Goal: Task Accomplishment & Management: Use online tool/utility

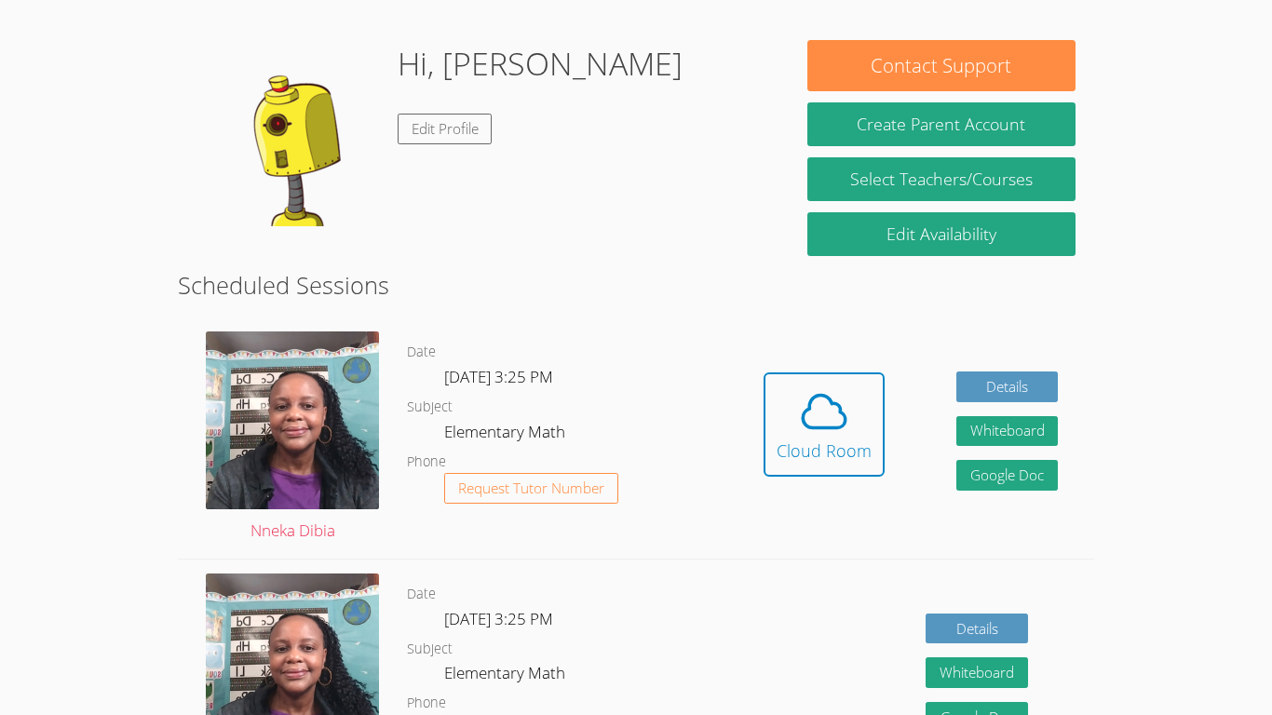
scroll to position [273, 0]
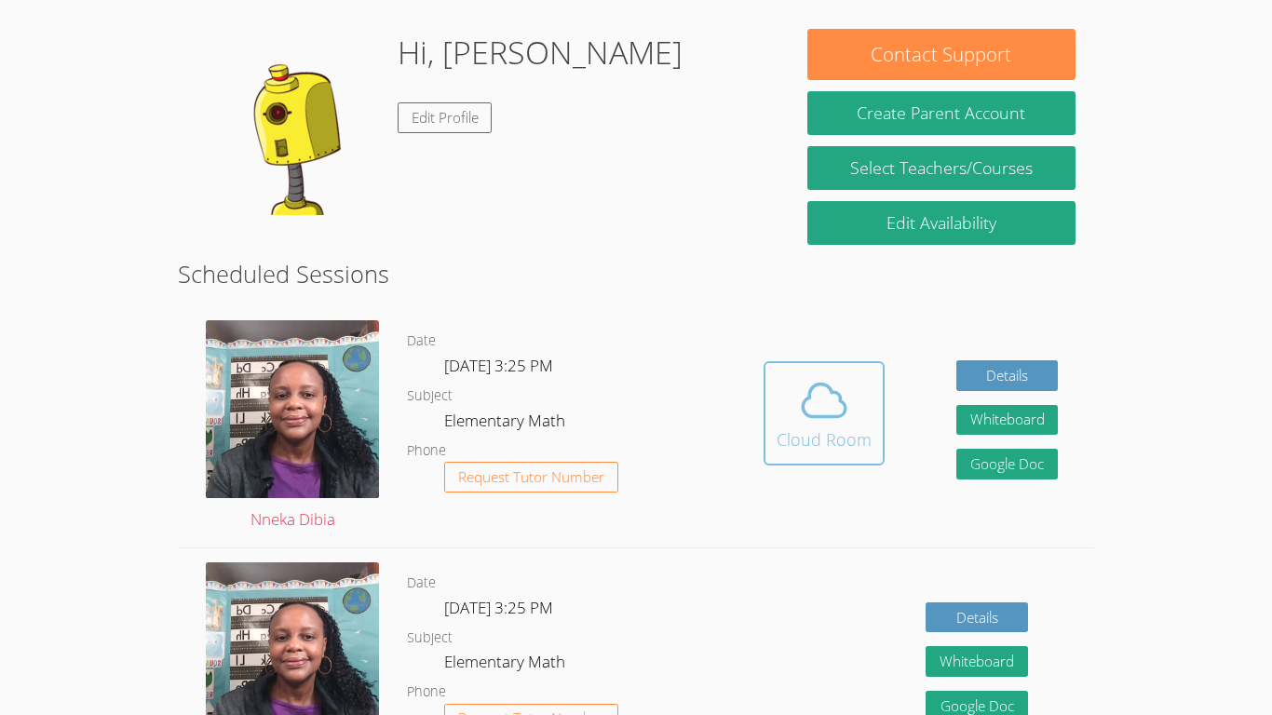
click at [819, 401] on icon at bounding box center [824, 400] width 52 height 52
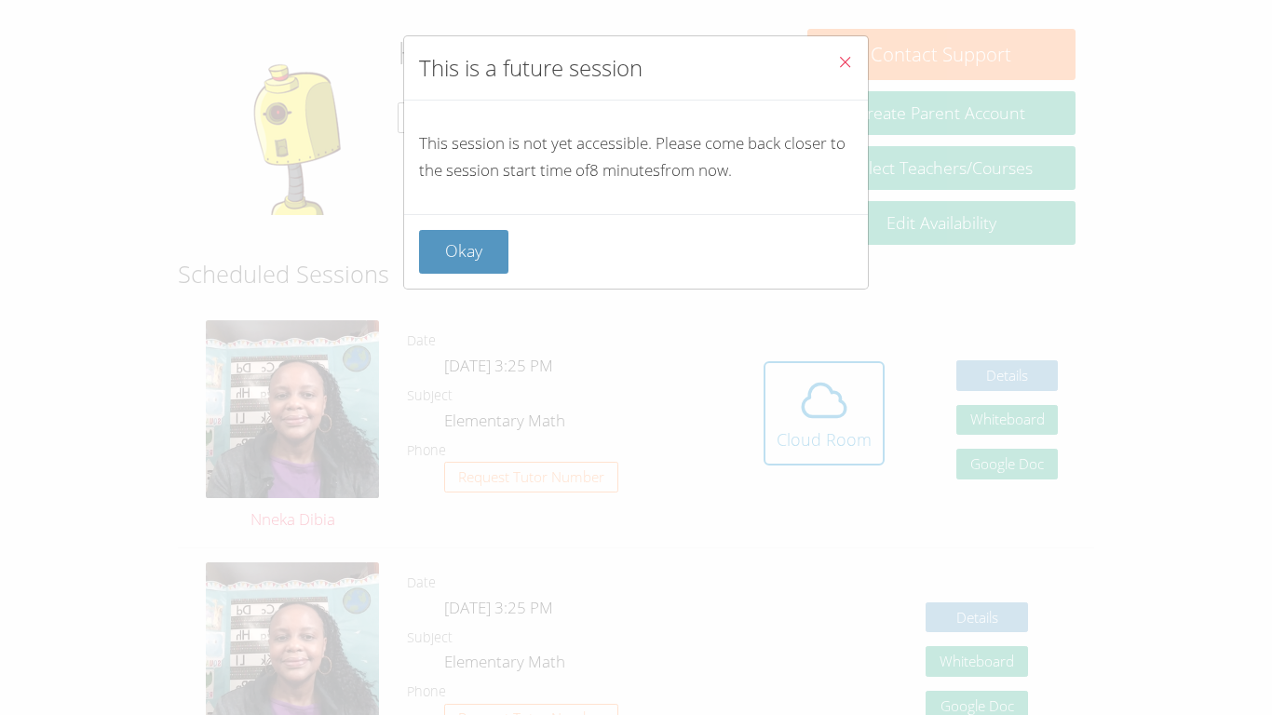
click at [843, 71] on span "Close" at bounding box center [845, 63] width 16 height 21
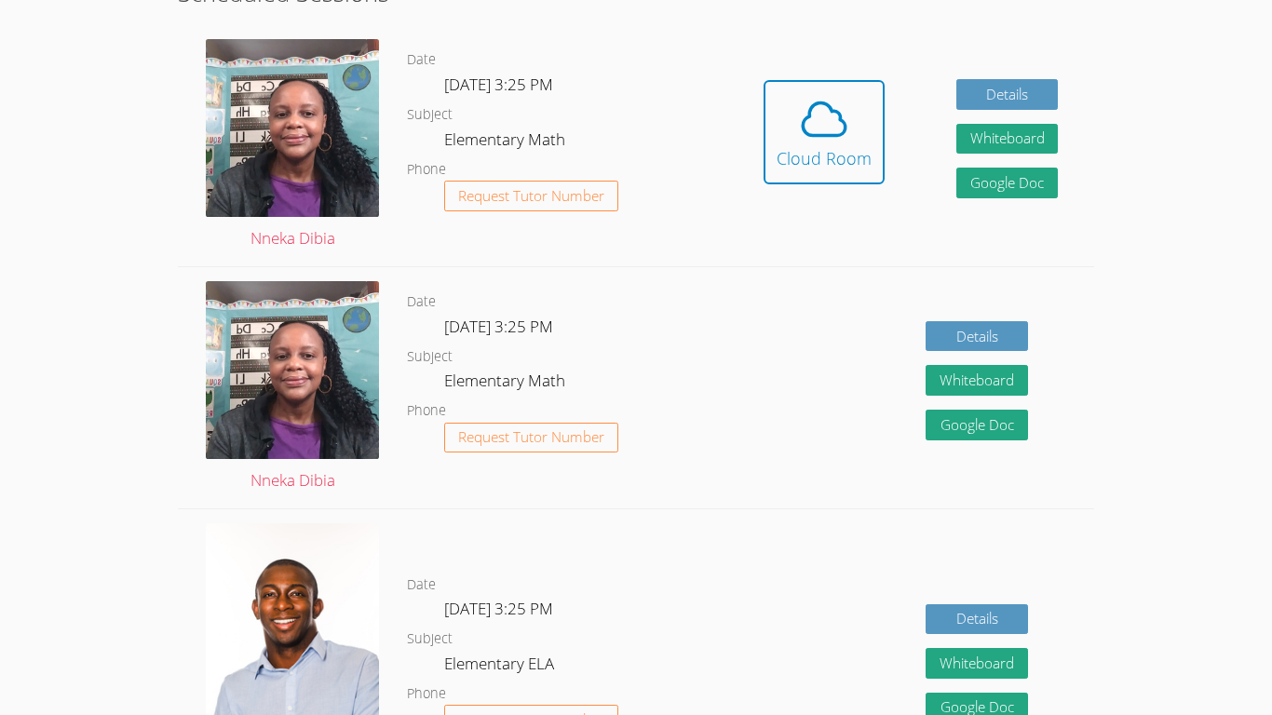
scroll to position [561, 0]
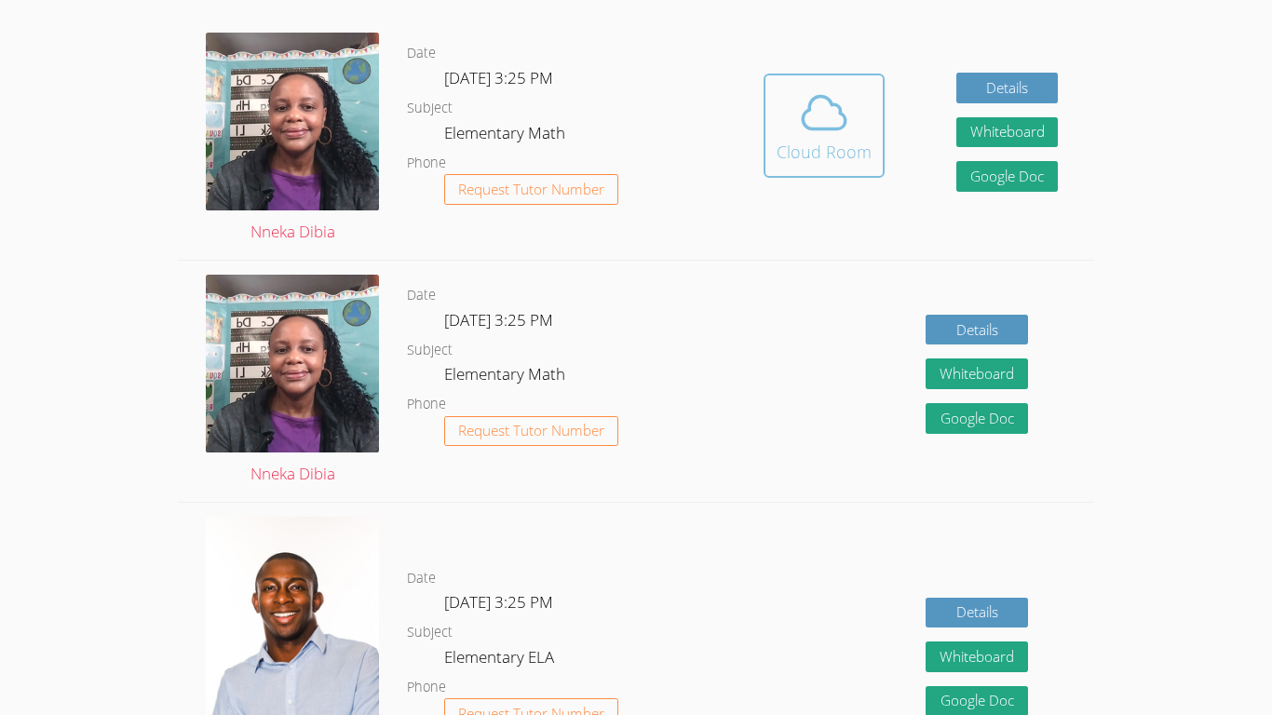
click at [878, 129] on button "Cloud Room" at bounding box center [824, 126] width 121 height 104
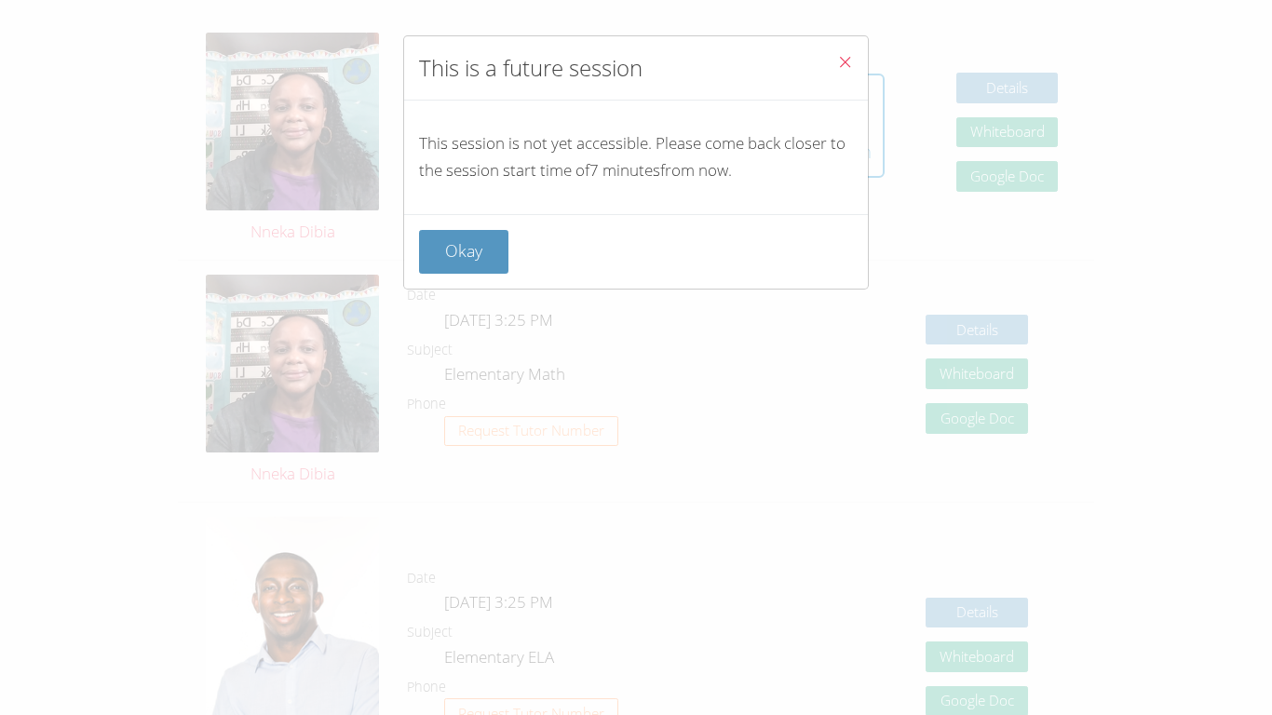
click at [852, 56] on icon "Close" at bounding box center [845, 62] width 16 height 16
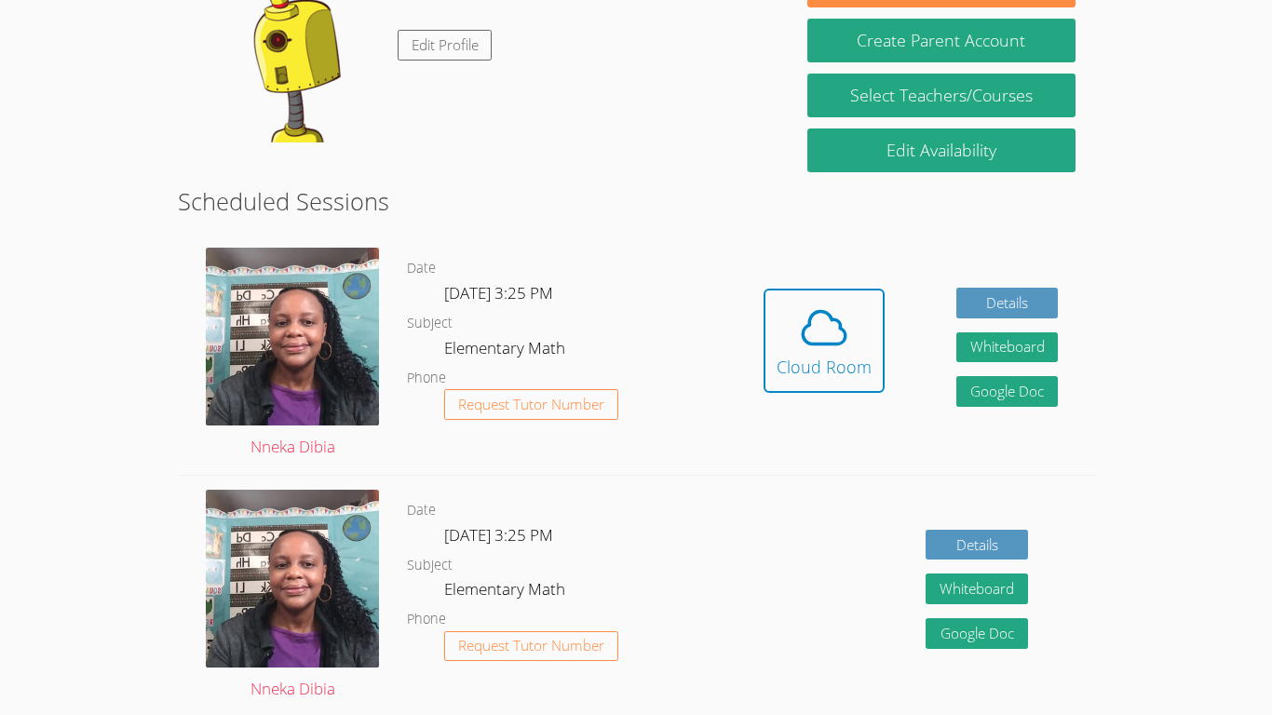
scroll to position [353, 0]
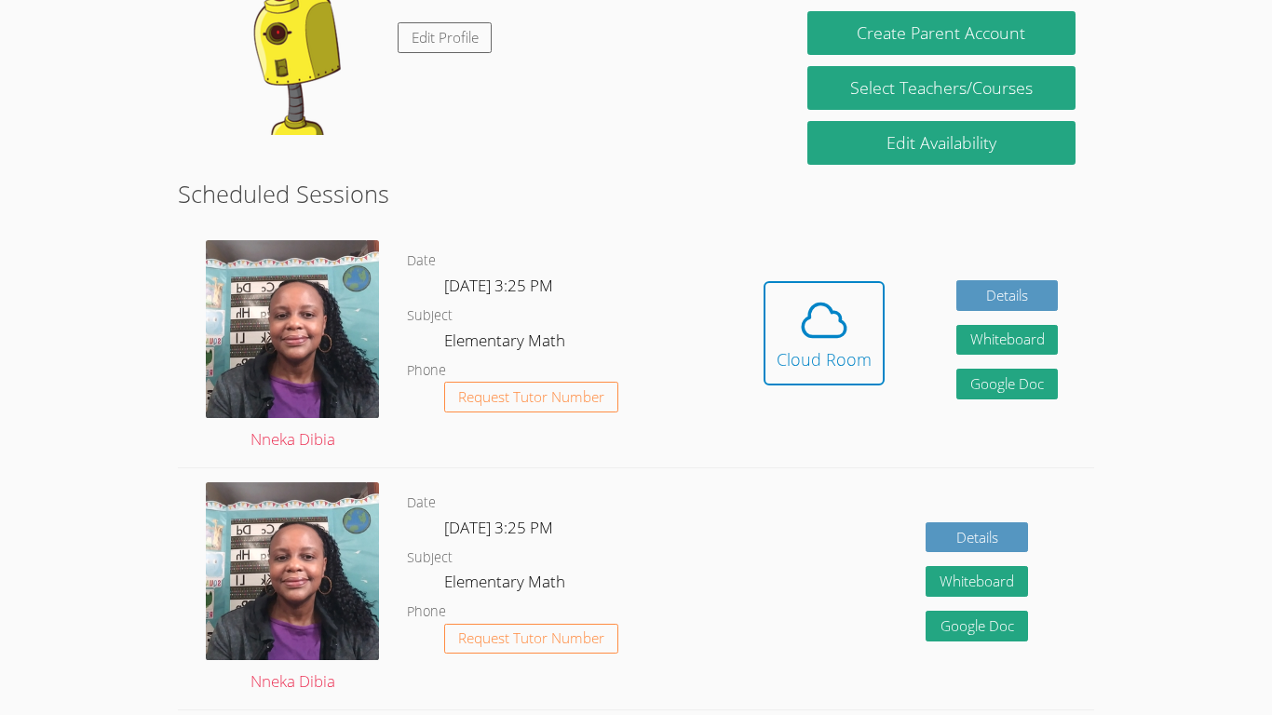
click at [616, 190] on h2 "Scheduled Sessions" at bounding box center [636, 193] width 916 height 35
click at [793, 289] on button "Cloud Room" at bounding box center [824, 333] width 121 height 104
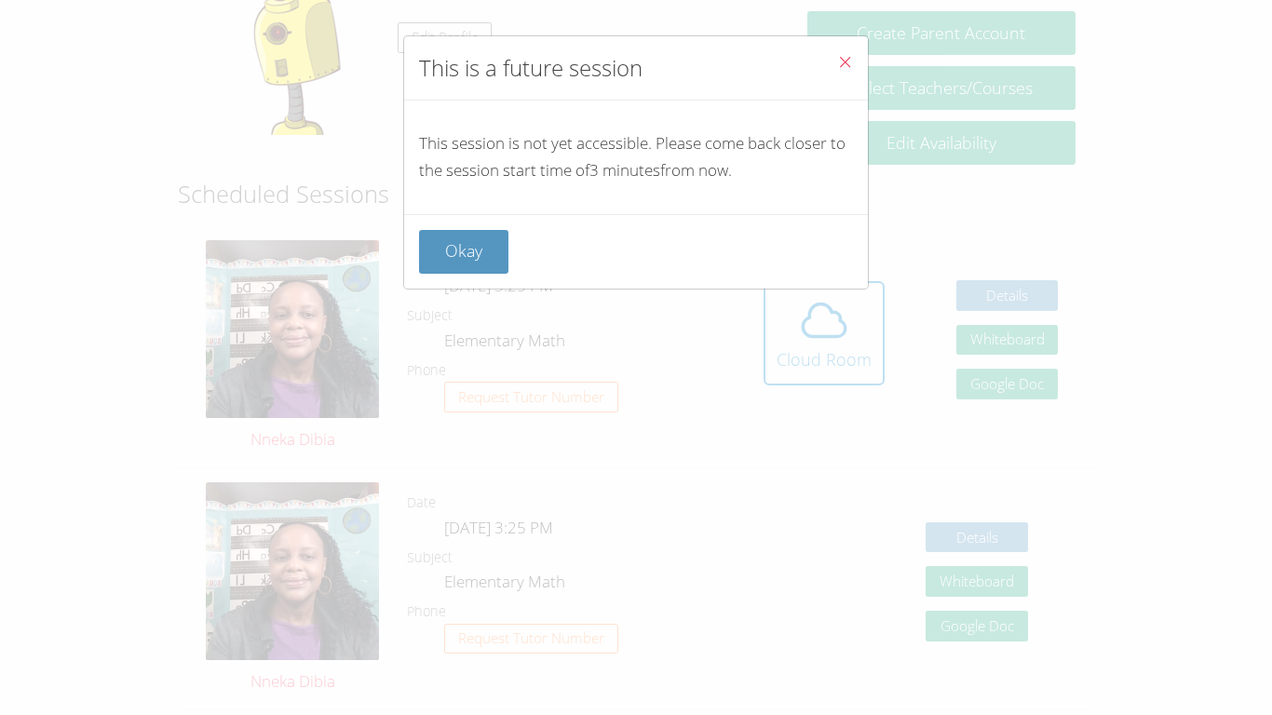
click at [848, 65] on icon "Close" at bounding box center [845, 62] width 16 height 16
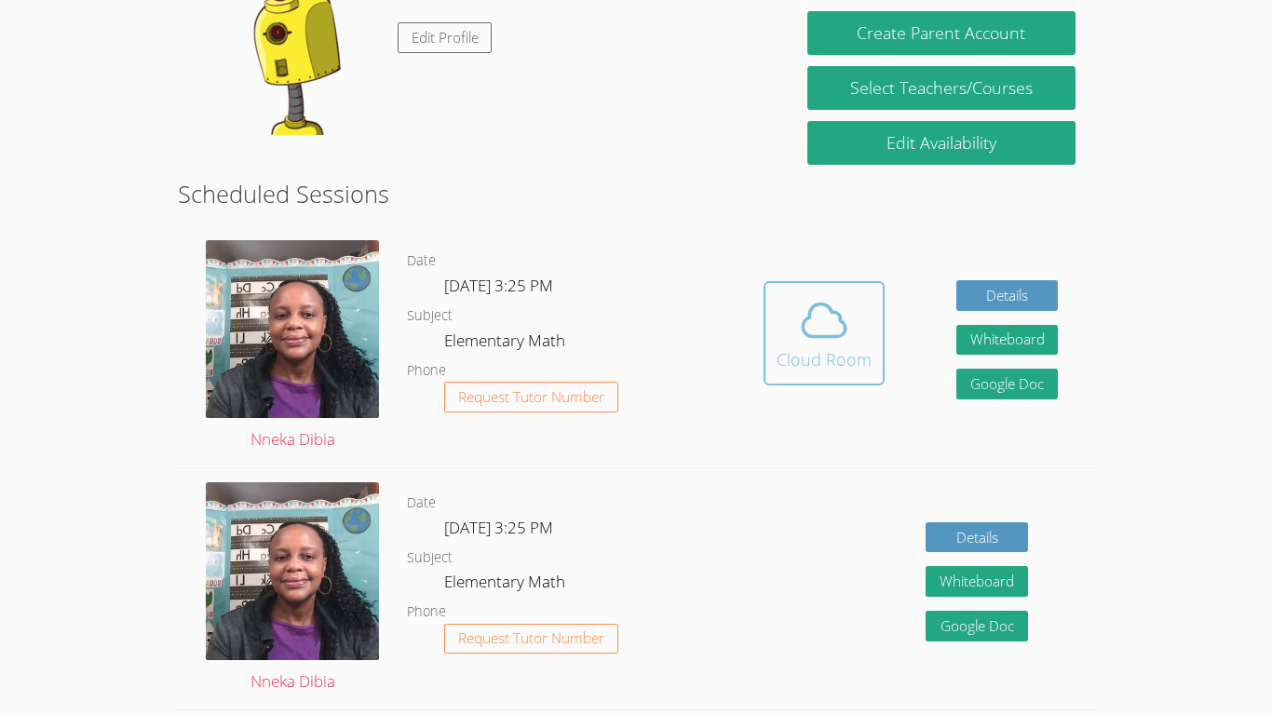
click at [837, 332] on icon at bounding box center [824, 320] width 52 height 52
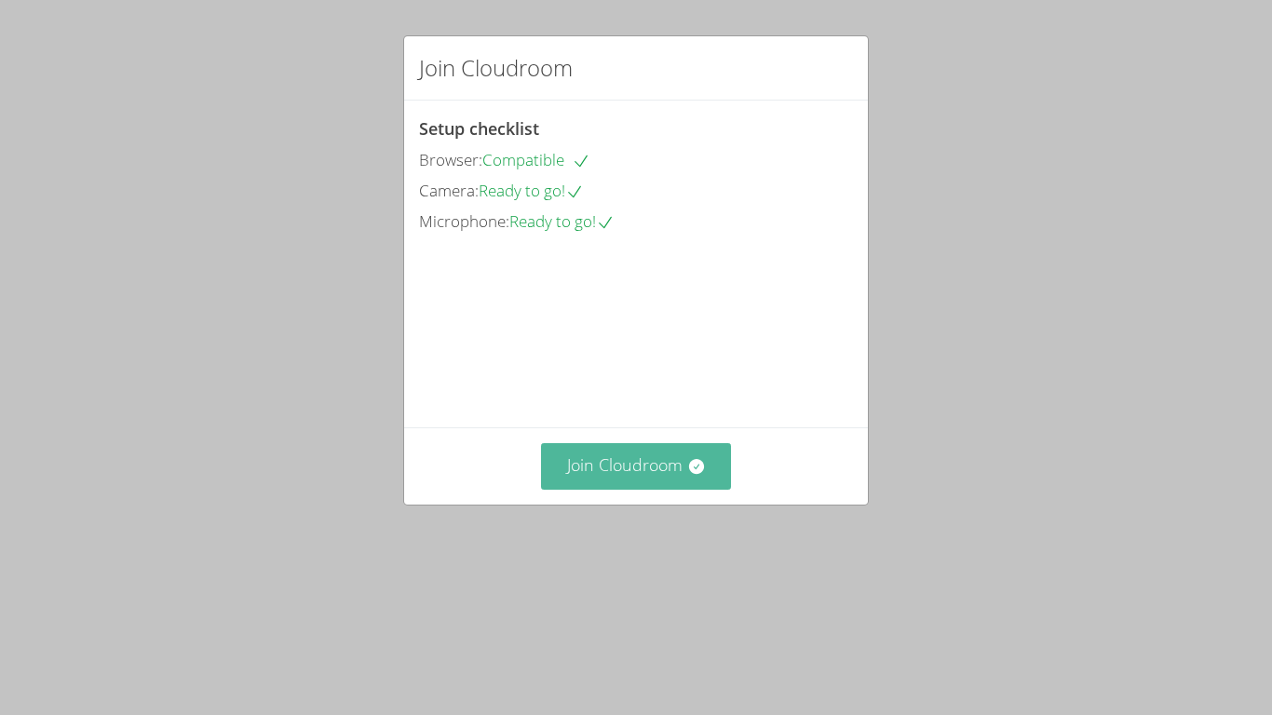
click at [680, 489] on button "Join Cloudroom" at bounding box center [636, 466] width 191 height 46
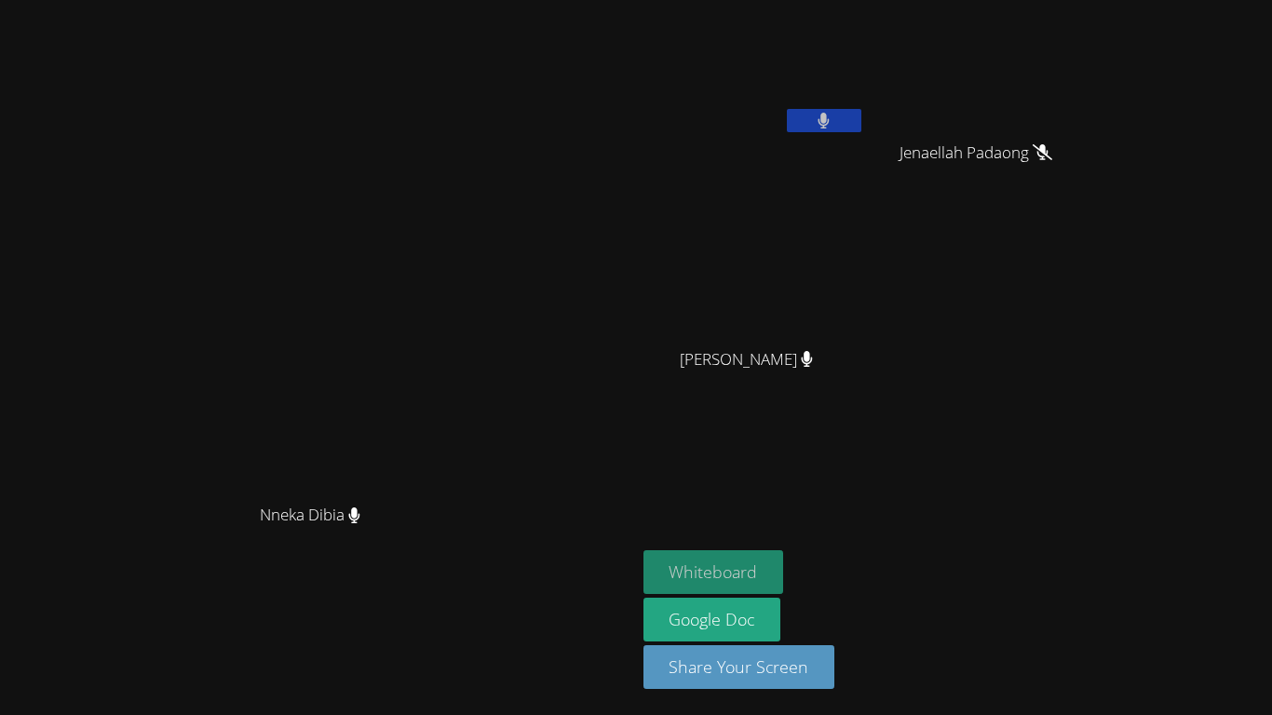
click at [784, 567] on button "Whiteboard" at bounding box center [714, 572] width 141 height 44
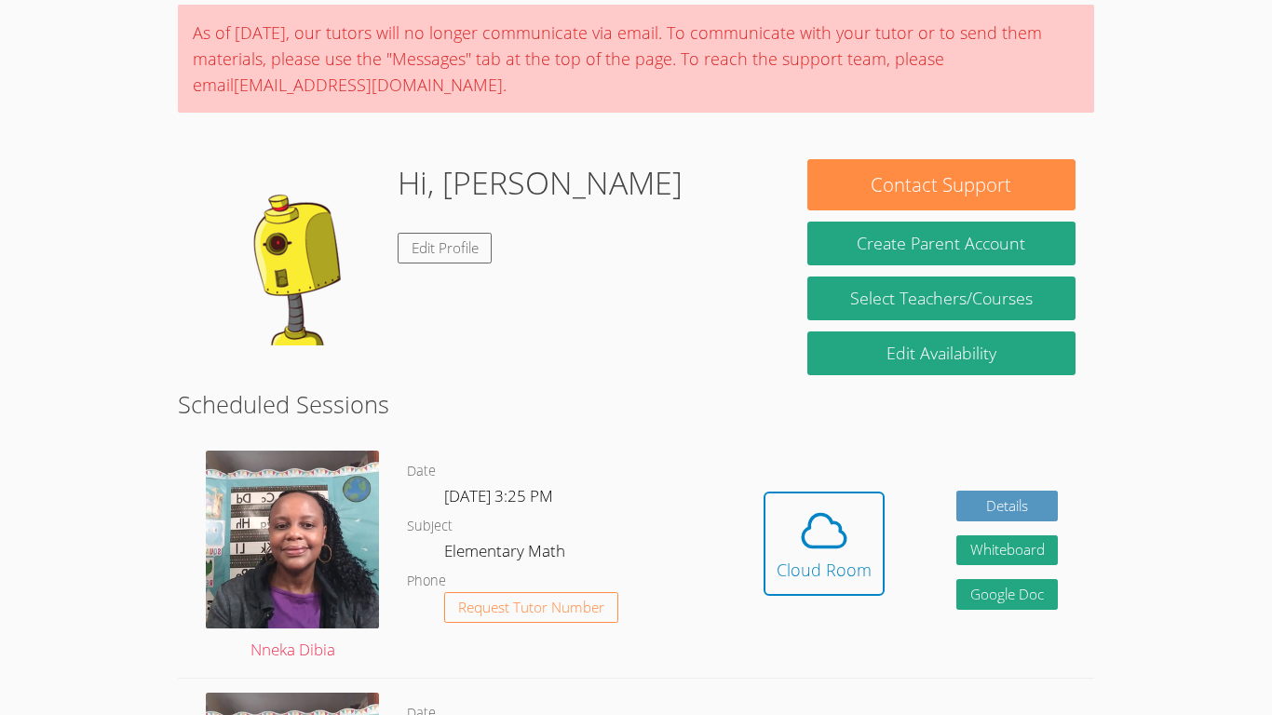
scroll to position [149, 0]
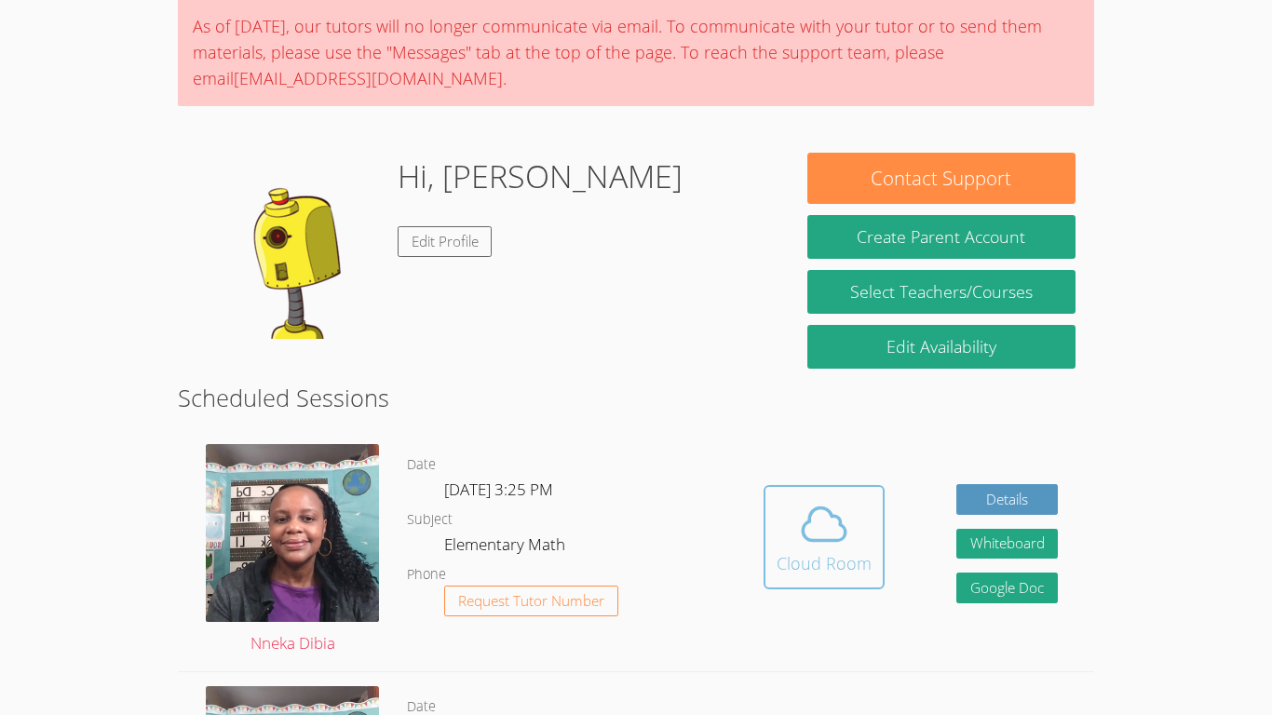
click at [798, 542] on icon at bounding box center [824, 524] width 52 height 52
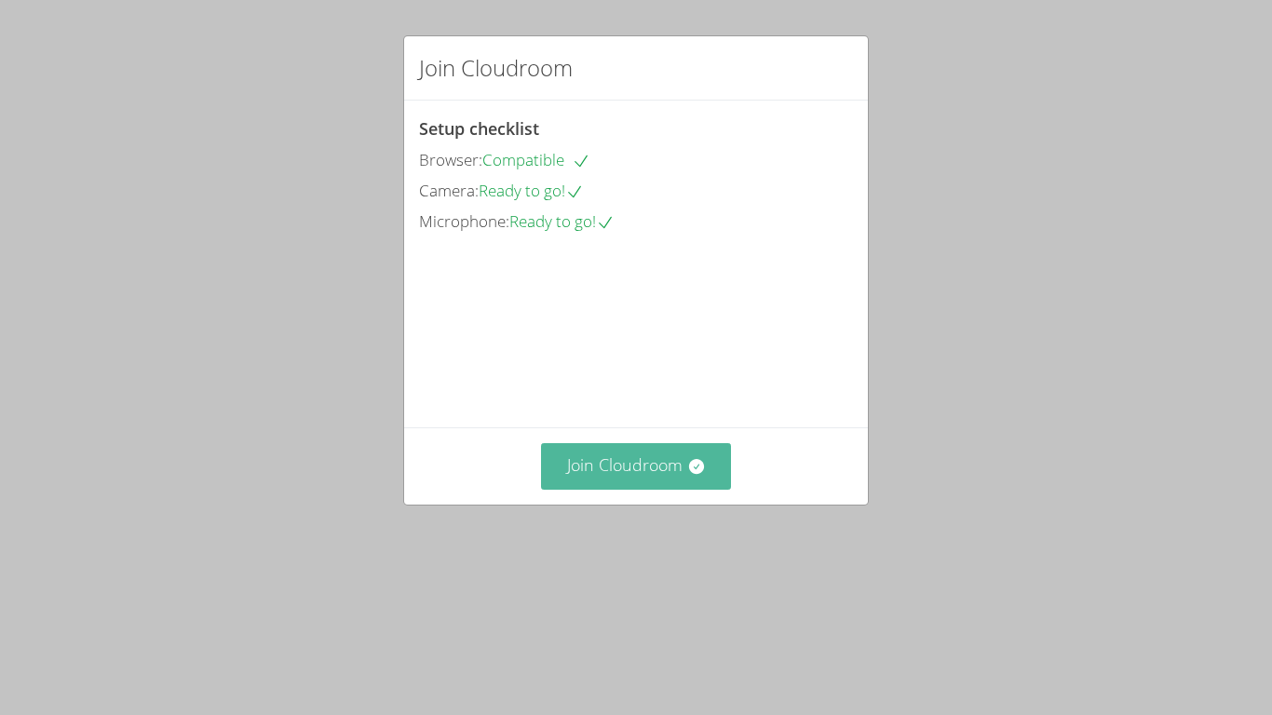
click at [684, 489] on button "Join Cloudroom" at bounding box center [636, 466] width 191 height 46
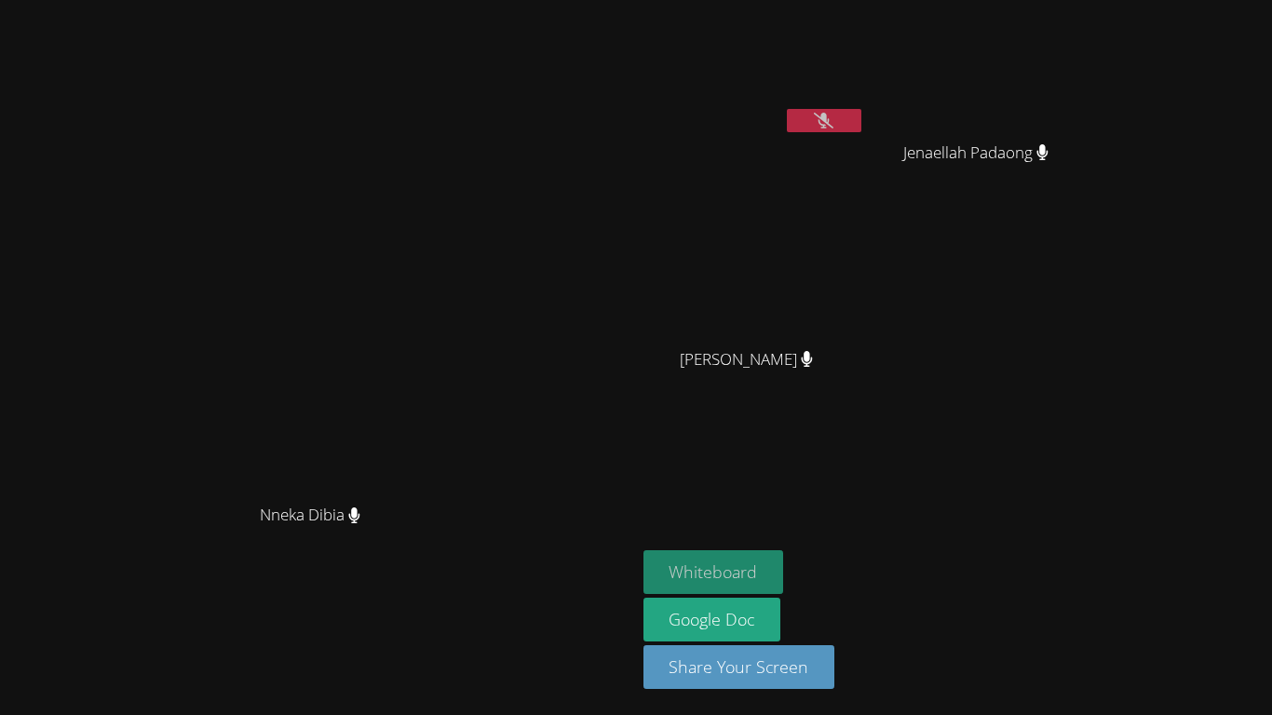
click at [784, 567] on button "Whiteboard" at bounding box center [714, 572] width 141 height 44
click at [834, 128] on icon at bounding box center [824, 121] width 20 height 16
click at [861, 118] on button at bounding box center [824, 120] width 75 height 23
click at [861, 115] on button at bounding box center [824, 120] width 75 height 23
click at [629, 57] on div "Nneka Dibia Nneka Dibia" at bounding box center [317, 357] width 621 height 700
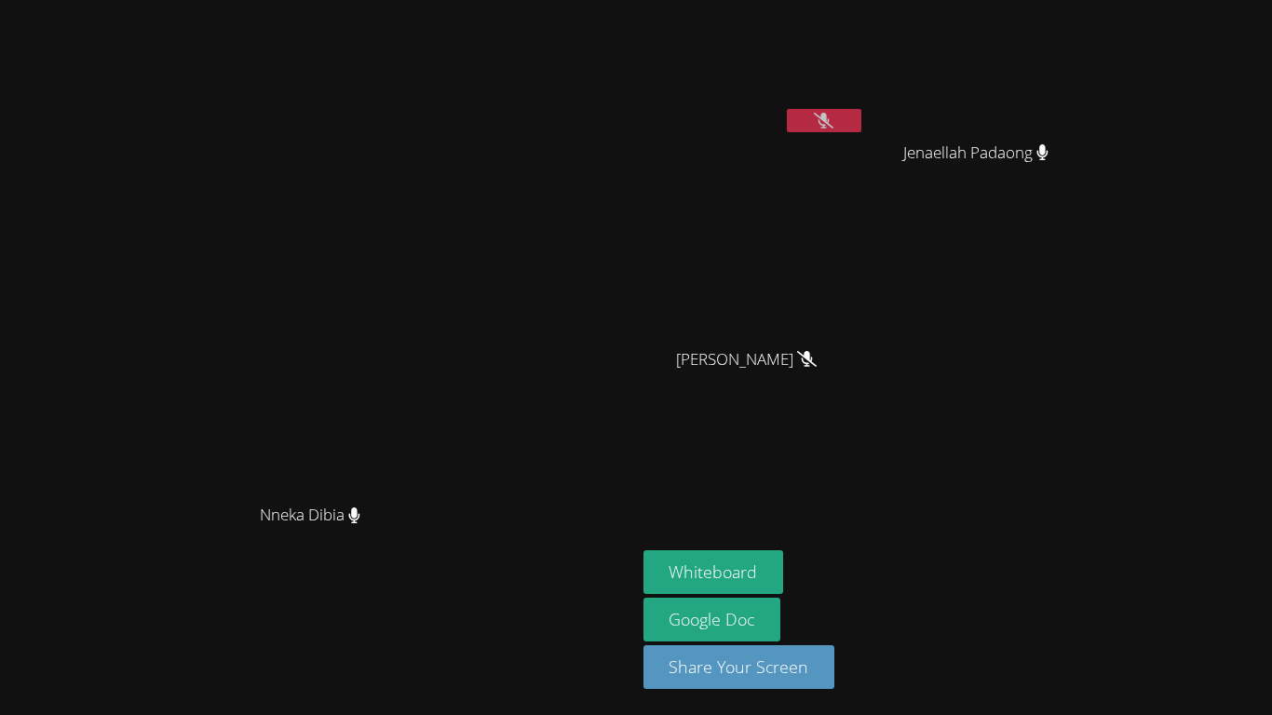
click at [834, 120] on icon at bounding box center [824, 121] width 20 height 16
click at [861, 128] on button at bounding box center [824, 120] width 75 height 23
click at [457, 195] on video at bounding box center [317, 320] width 279 height 349
click at [861, 120] on button at bounding box center [824, 120] width 75 height 23
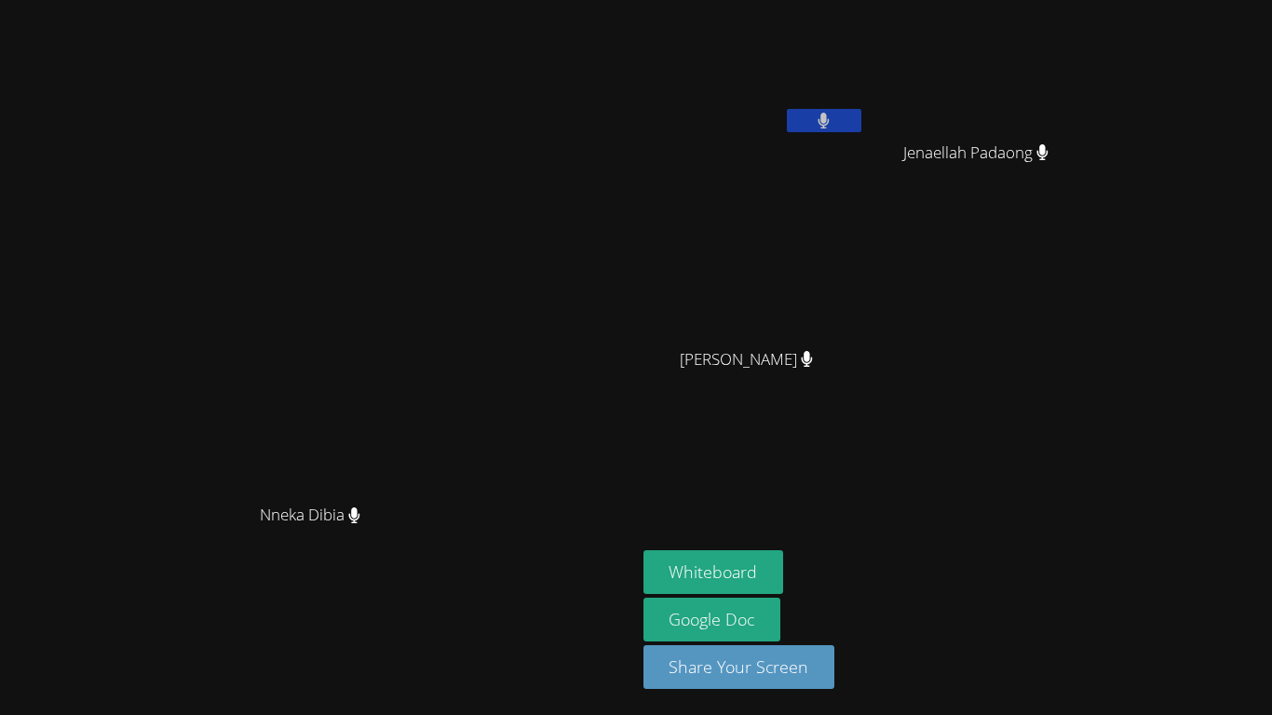
click at [861, 120] on button at bounding box center [824, 120] width 75 height 23
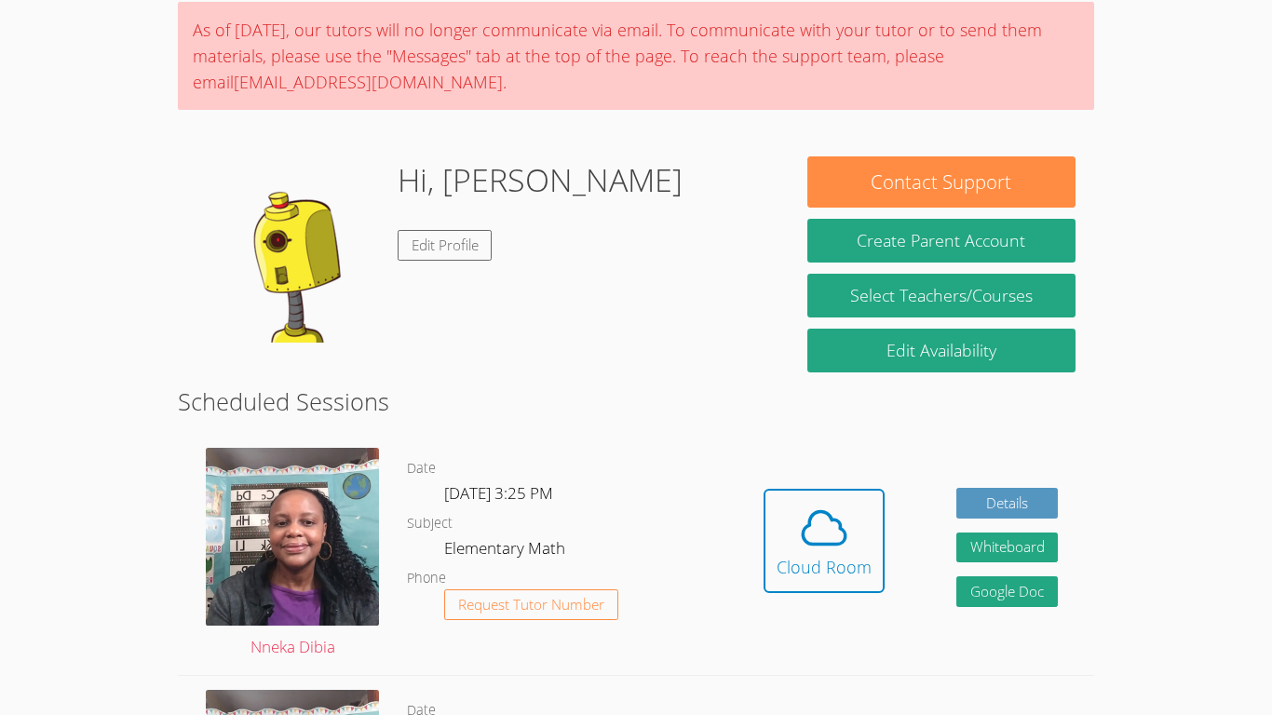
scroll to position [149, 0]
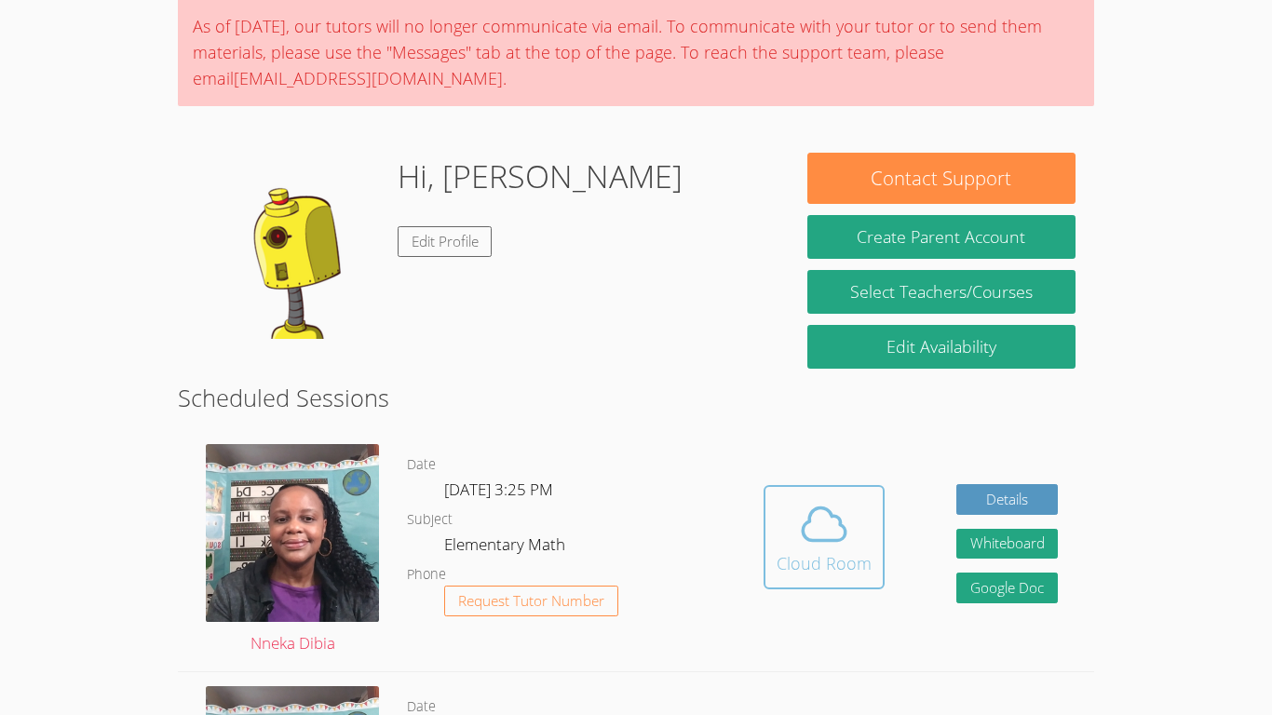
click at [787, 562] on div "Cloud Room" at bounding box center [824, 563] width 95 height 26
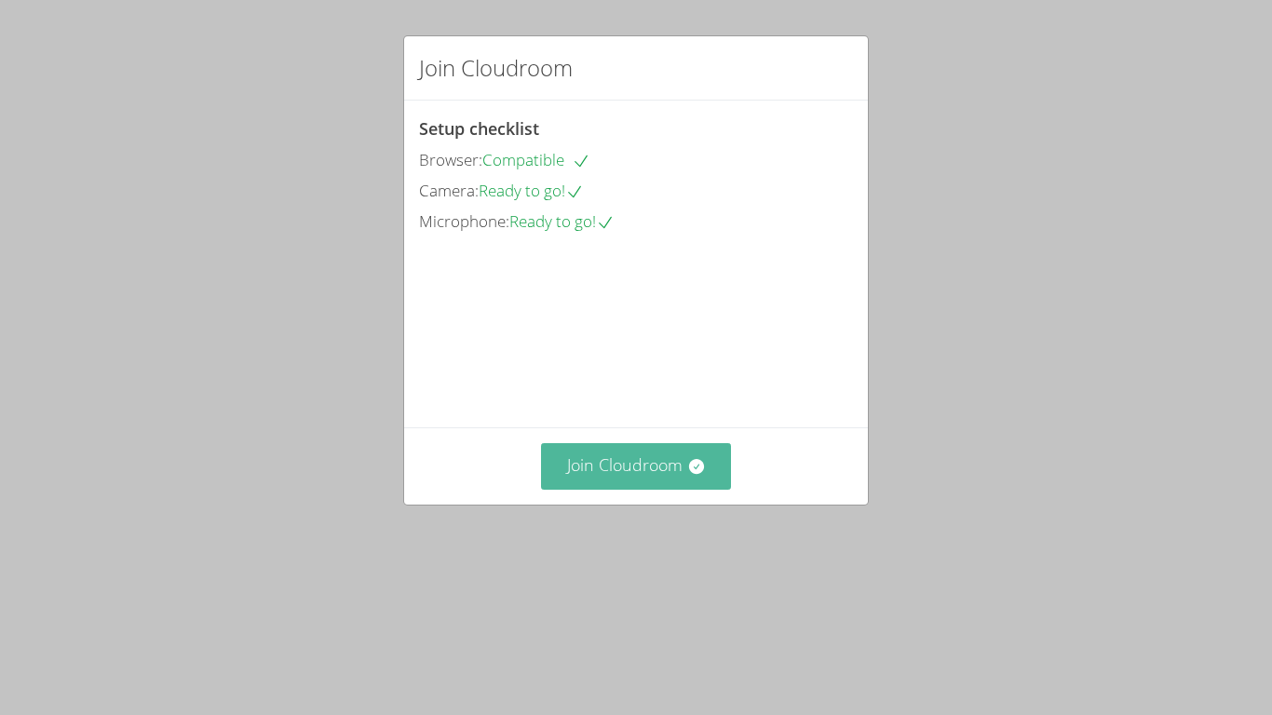
click at [700, 489] on button "Join Cloudroom" at bounding box center [636, 466] width 191 height 46
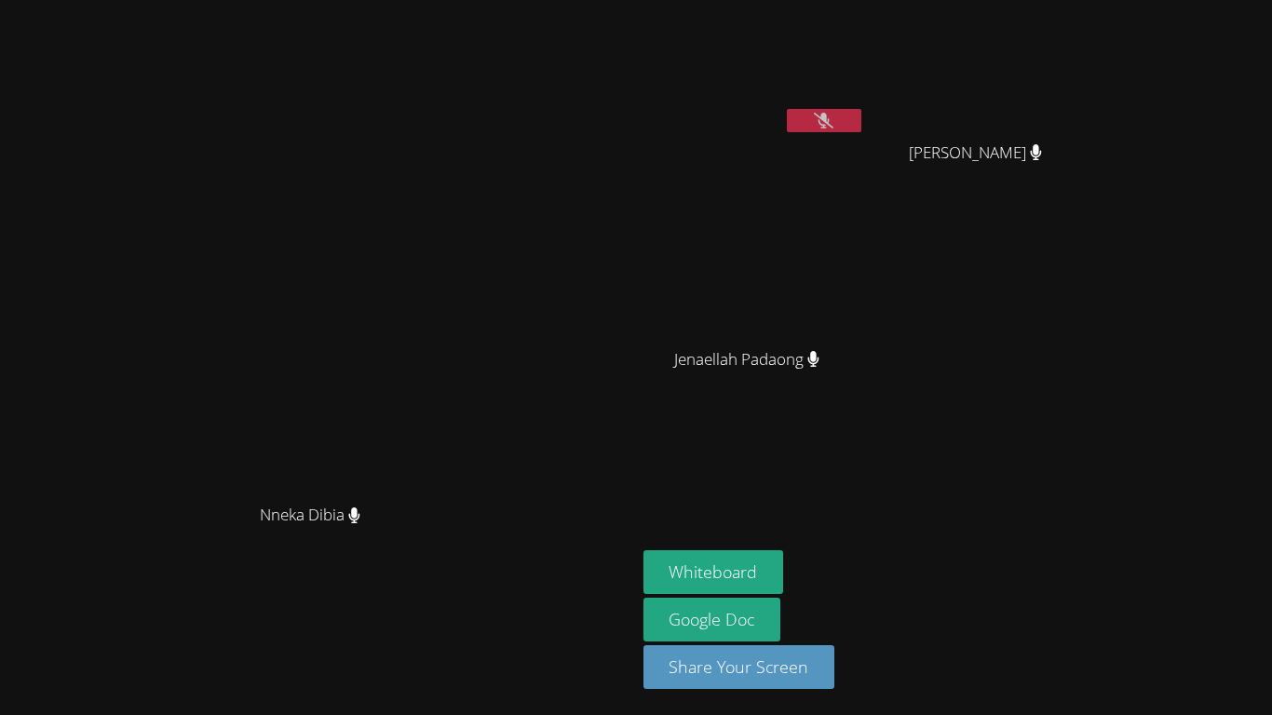
click at [457, 280] on video at bounding box center [317, 320] width 279 height 349
click at [861, 115] on button at bounding box center [824, 120] width 75 height 23
click at [861, 119] on button at bounding box center [824, 120] width 75 height 23
click at [784, 565] on button "Whiteboard" at bounding box center [714, 572] width 141 height 44
click at [834, 126] on icon at bounding box center [824, 121] width 20 height 16
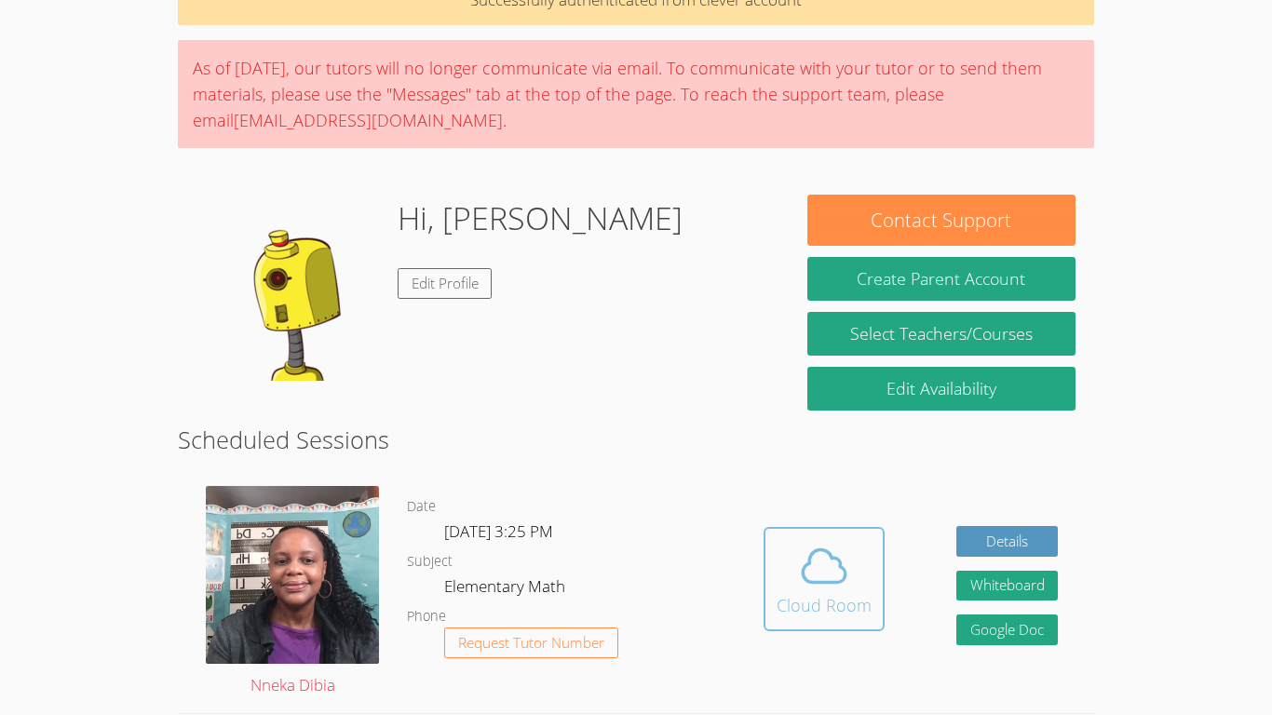
scroll to position [117, 0]
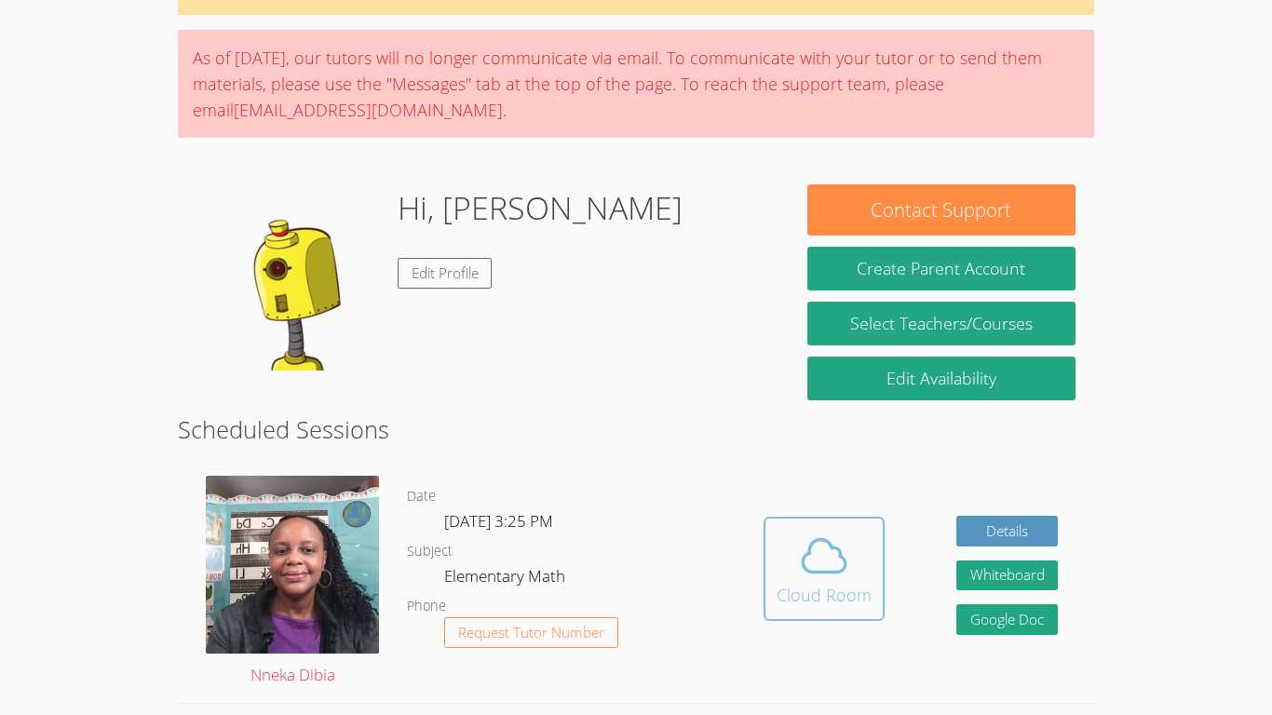
click at [808, 559] on icon at bounding box center [824, 556] width 52 height 52
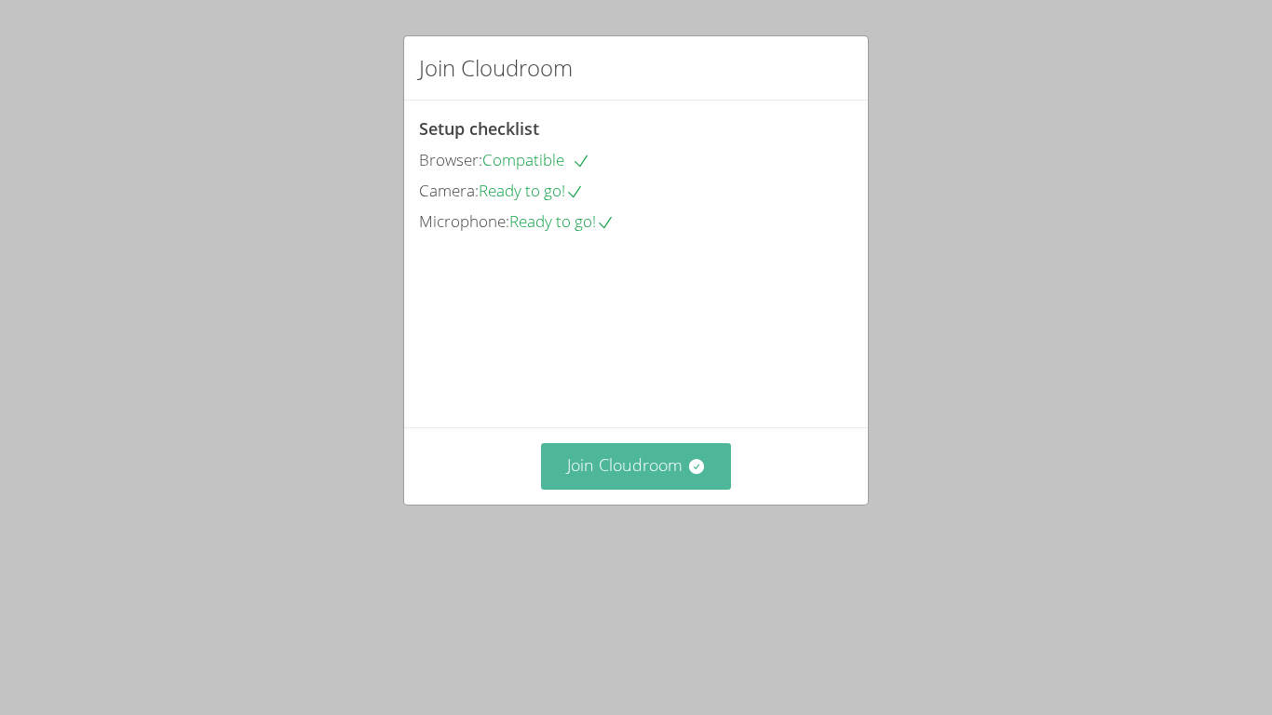
click at [590, 489] on button "Join Cloudroom" at bounding box center [636, 466] width 191 height 46
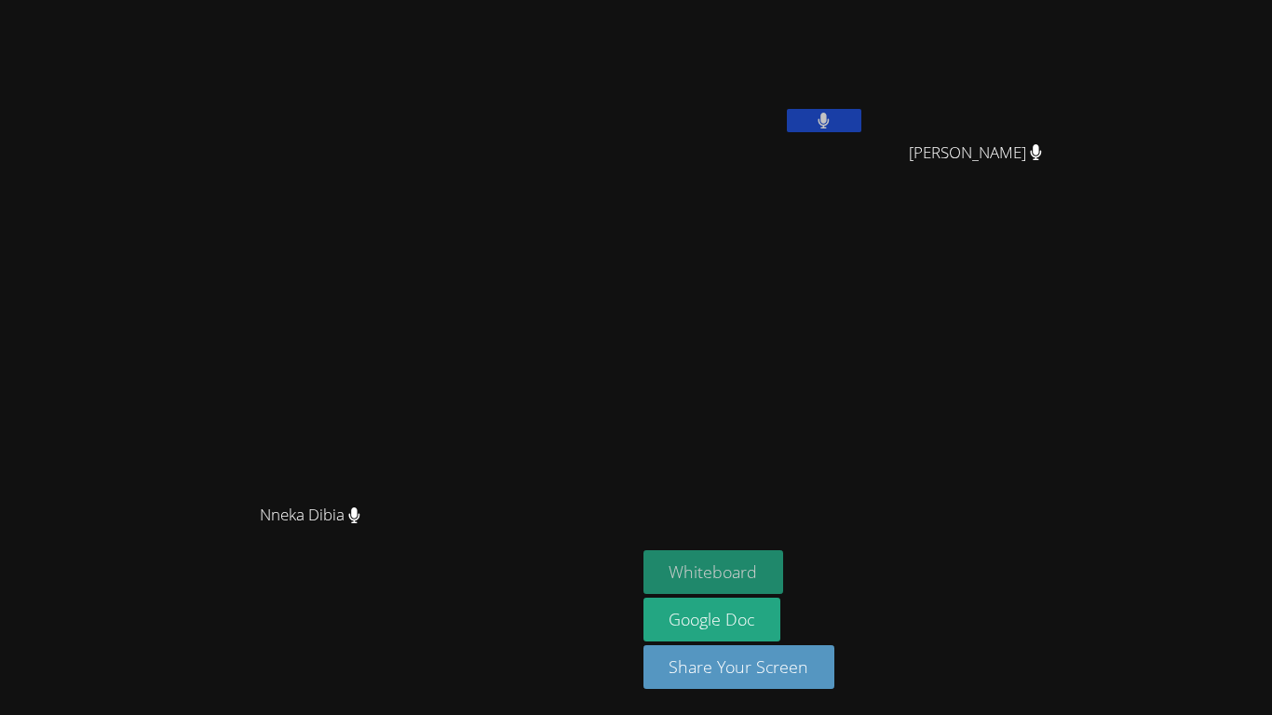
click at [784, 565] on button "Whiteboard" at bounding box center [714, 572] width 141 height 44
click at [830, 119] on icon at bounding box center [824, 121] width 12 height 16
click at [861, 124] on button at bounding box center [824, 120] width 75 height 23
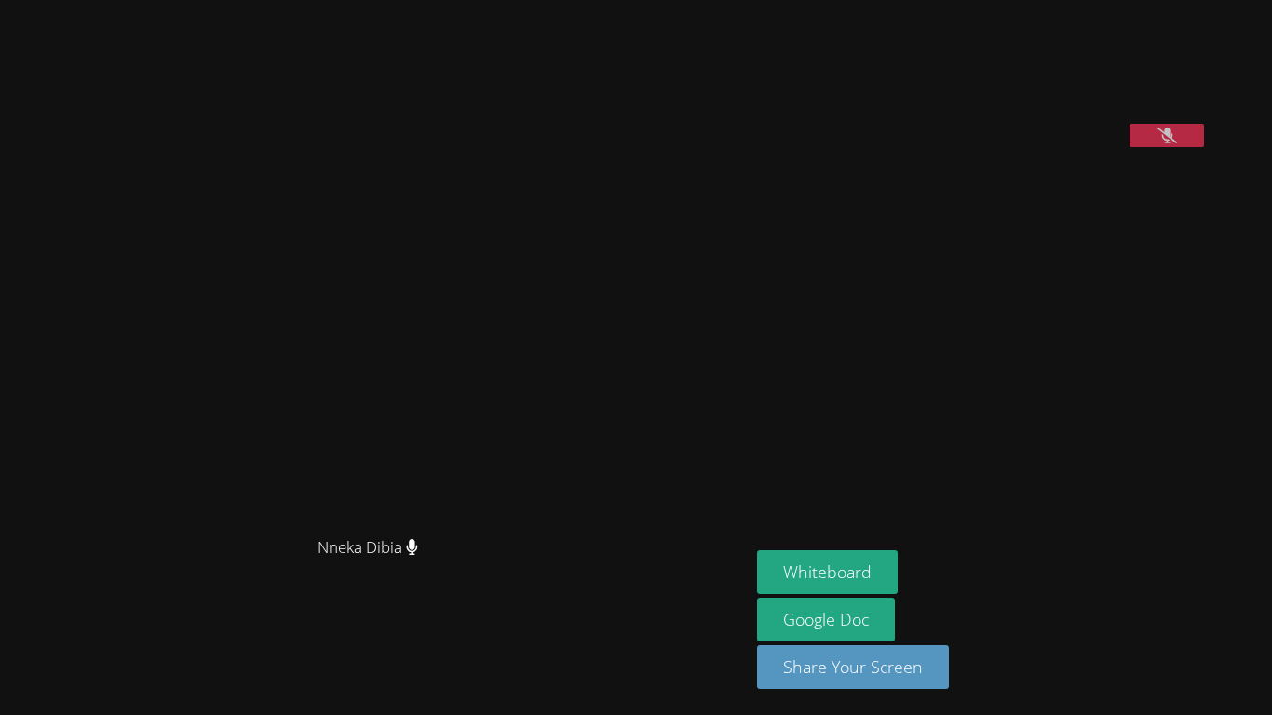
click at [1204, 147] on button at bounding box center [1167, 135] width 75 height 23
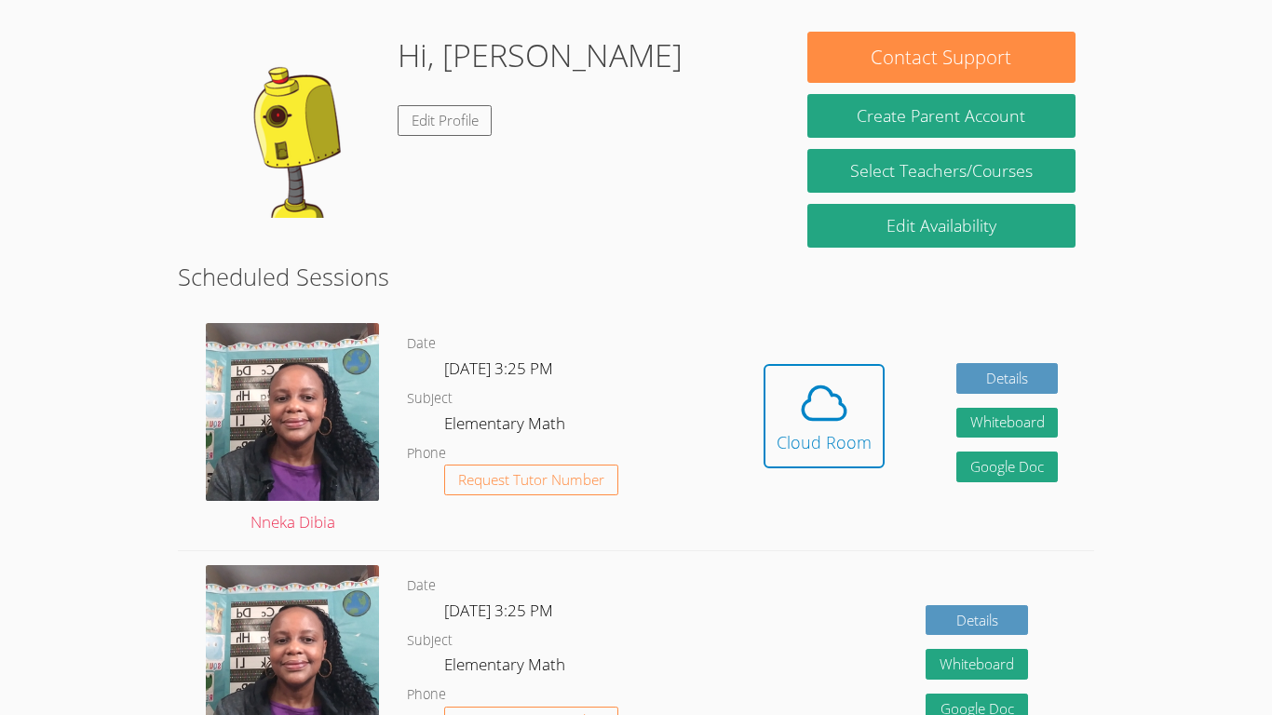
scroll to position [315, 0]
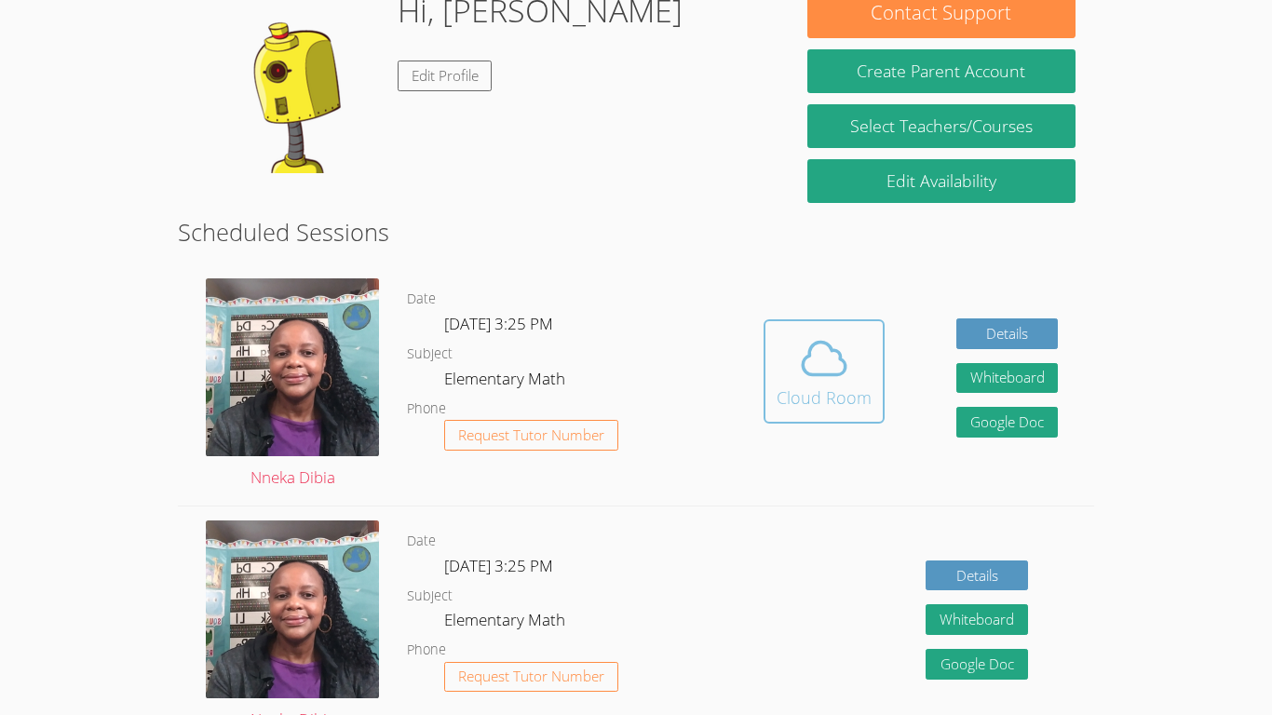
click at [832, 363] on icon at bounding box center [824, 358] width 52 height 52
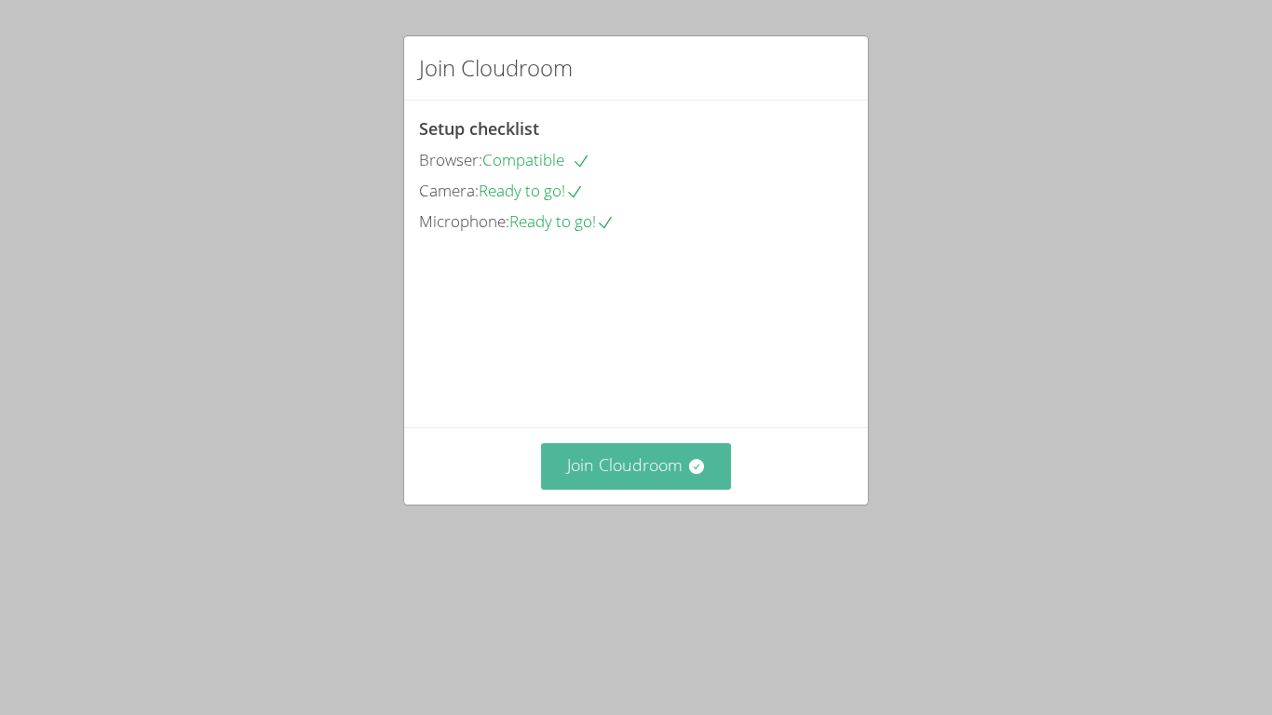
click at [648, 489] on button "Join Cloudroom" at bounding box center [636, 466] width 191 height 46
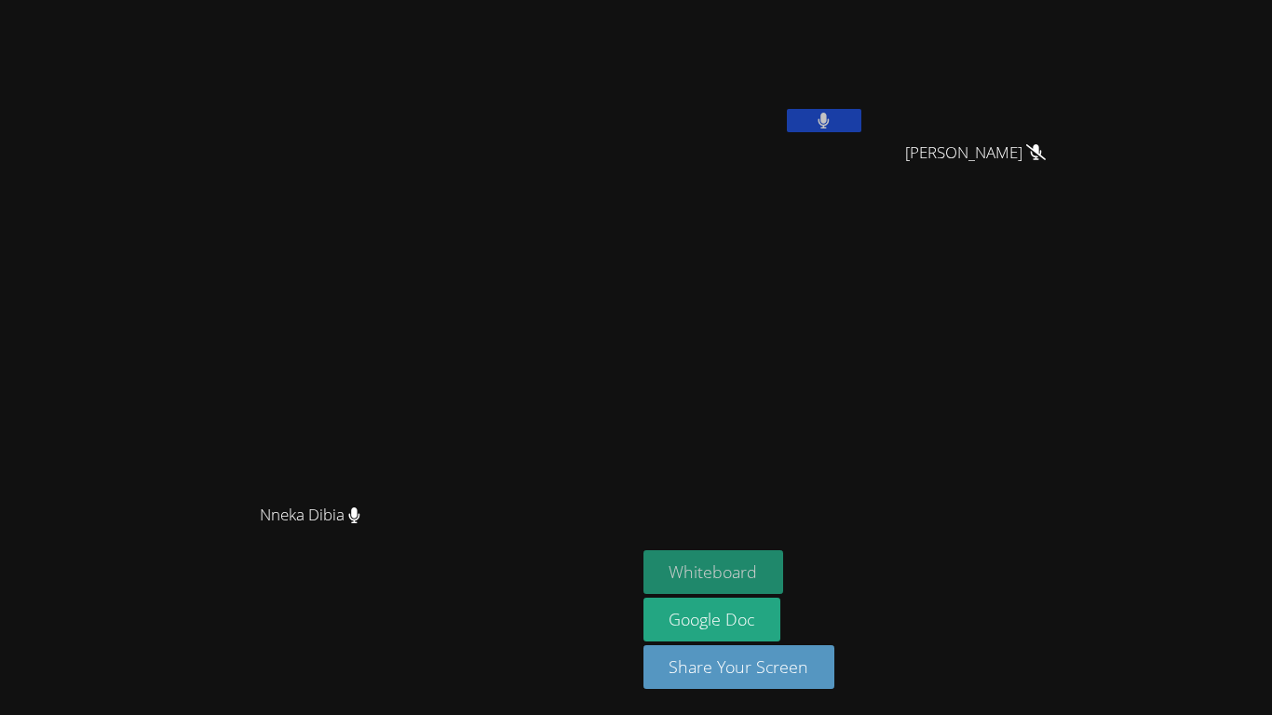
click at [784, 553] on button "Whiteboard" at bounding box center [714, 572] width 141 height 44
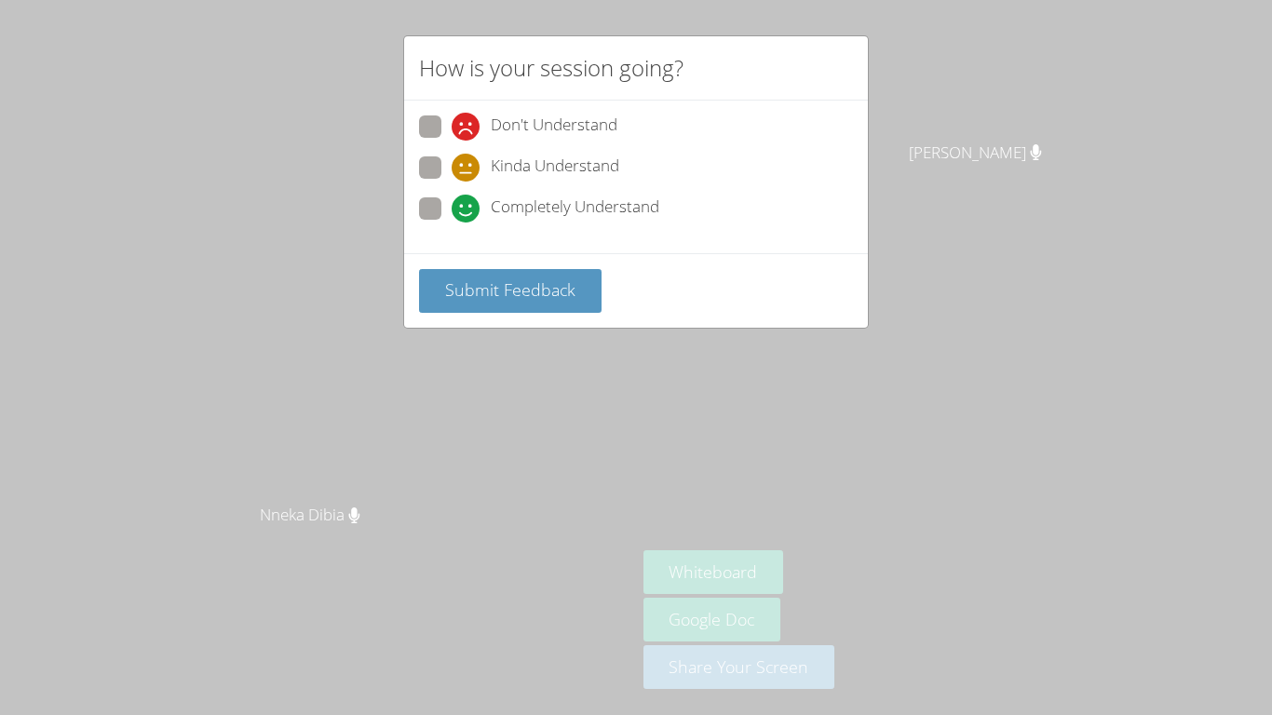
click at [452, 141] on span at bounding box center [452, 141] width 0 height 0
click at [452, 129] on input "Don't Understand" at bounding box center [460, 123] width 16 height 16
radio input "true"
click at [549, 295] on span "Submit Feedback" at bounding box center [510, 289] width 130 height 22
